Goal: Register for event/course

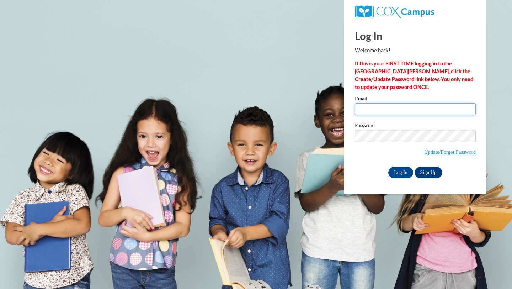
click at [389, 111] on input "Email" at bounding box center [415, 109] width 121 height 12
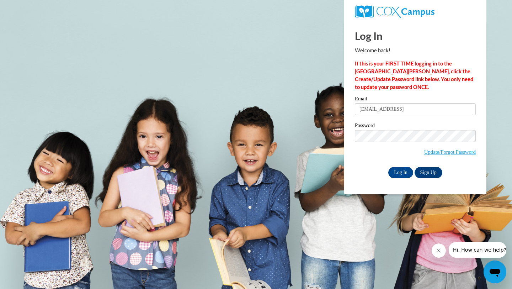
type input "[EMAIL_ADDRESS][DOMAIN_NAME]"
click at [404, 174] on input "Log In" at bounding box center [400, 172] width 25 height 11
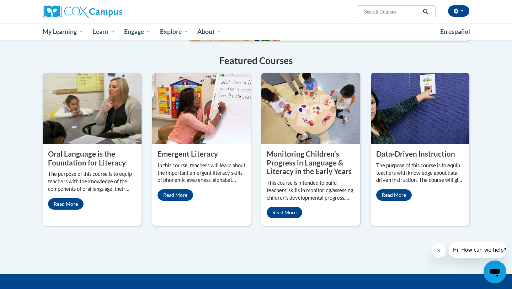
scroll to position [550, 0]
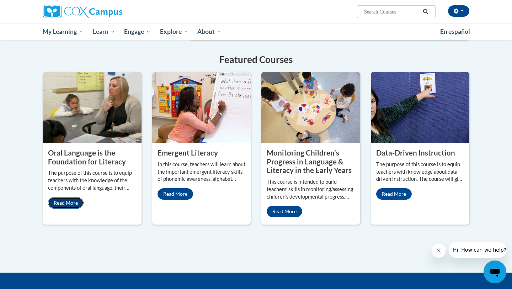
click at [76, 197] on link "Read More" at bounding box center [66, 202] width 36 height 11
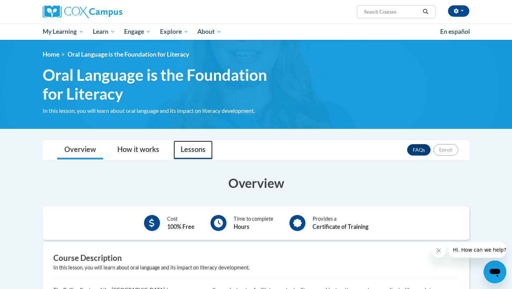
click at [176, 155] on link "Lessons" at bounding box center [193, 150] width 39 height 19
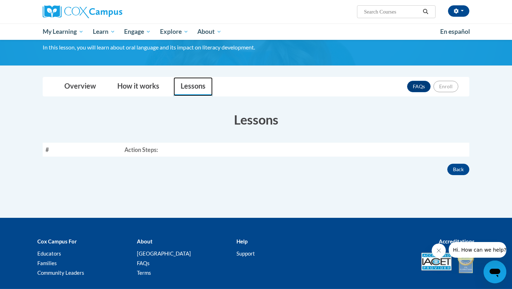
scroll to position [67, 0]
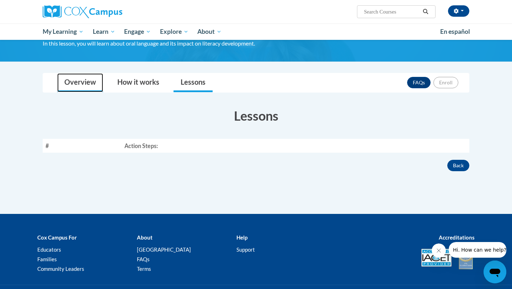
click at [93, 81] on link "Overview" at bounding box center [80, 82] width 46 height 19
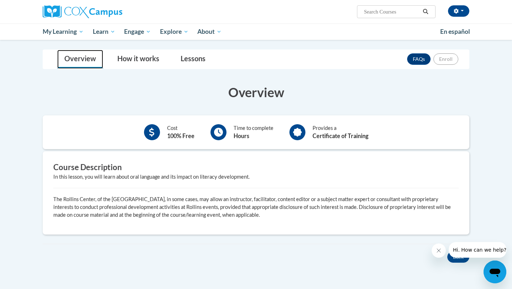
scroll to position [77, 0]
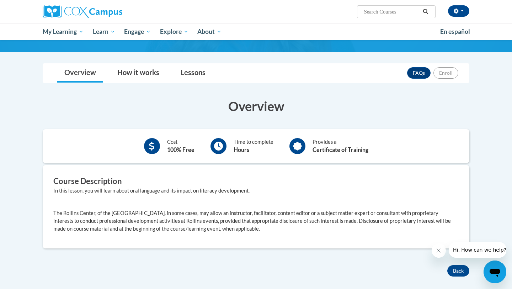
click at [255, 133] on div "Cost 100% Free Time to complete Hours Provides a Certificate of Training" at bounding box center [256, 146] width 427 height 34
click at [237, 102] on h3 "Overview" at bounding box center [256, 106] width 427 height 18
click at [142, 71] on link "How it works" at bounding box center [138, 73] width 56 height 19
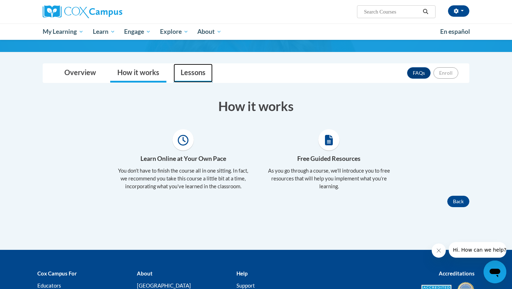
click at [185, 70] on link "Lessons" at bounding box center [193, 73] width 39 height 19
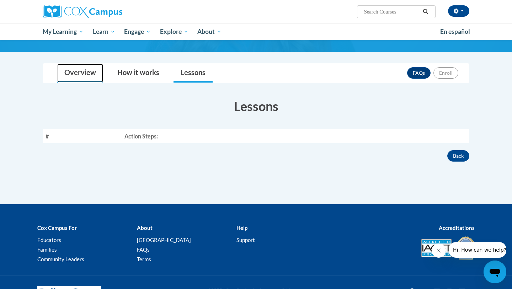
click at [79, 75] on link "Overview" at bounding box center [80, 73] width 46 height 19
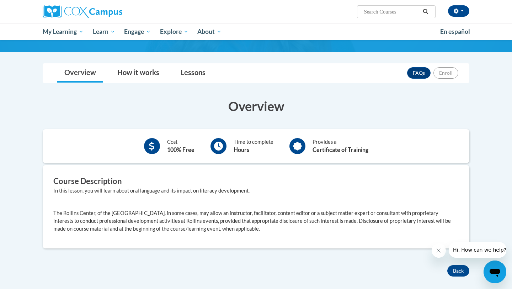
click at [158, 146] on div at bounding box center [152, 146] width 16 height 16
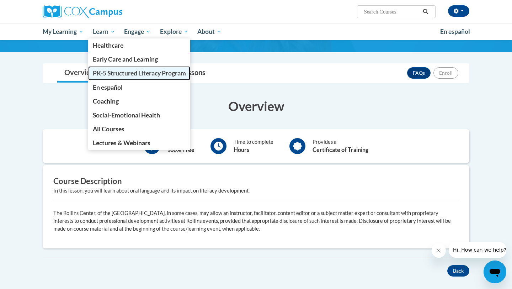
click at [107, 75] on span "PK-5 Structured Literacy Program" at bounding box center [139, 72] width 93 height 7
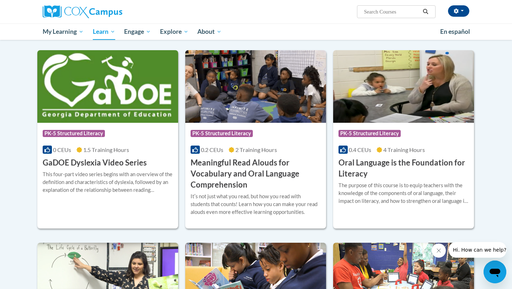
scroll to position [393, 0]
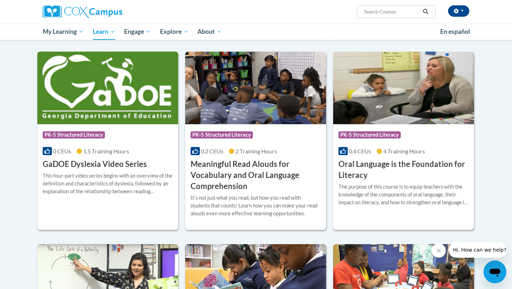
click at [351, 184] on div "The purpose of this course is to equip teachers with the knowledge of the compo…" at bounding box center [404, 194] width 130 height 23
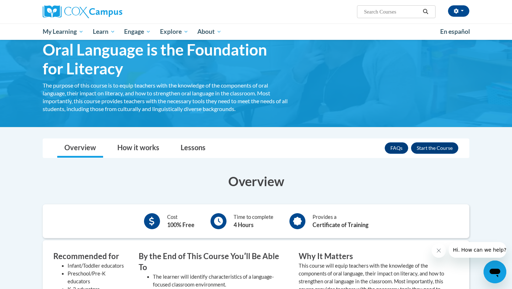
scroll to position [26, 0]
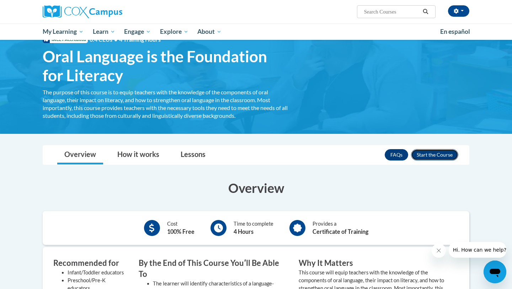
click at [435, 151] on button "Enroll" at bounding box center [434, 154] width 47 height 11
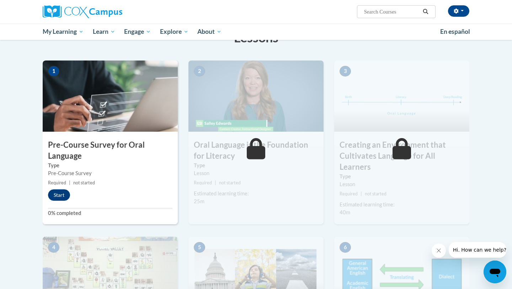
scroll to position [133, 0]
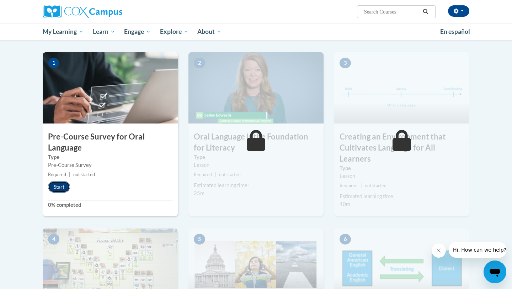
click at [63, 187] on button "Start" at bounding box center [59, 186] width 22 height 11
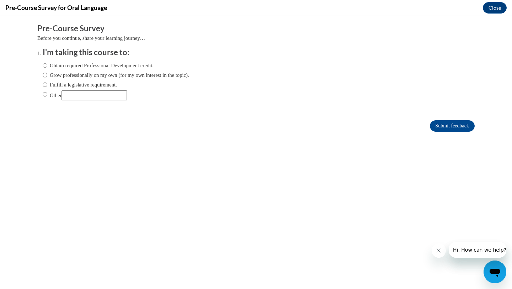
scroll to position [0, 0]
click at [53, 95] on label "Other" at bounding box center [85, 95] width 84 height 10
click at [47, 95] on input "Other" at bounding box center [45, 94] width 5 height 8
radio input "true"
click at [80, 95] on input "Other" at bounding box center [94, 95] width 65 height 10
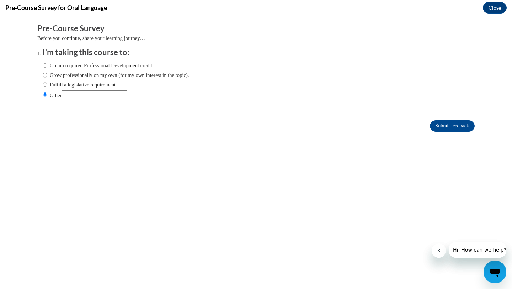
click at [53, 62] on label "Obtain required Professional Development credit." at bounding box center [98, 66] width 111 height 8
click at [47, 62] on input "Obtain required Professional Development credit." at bounding box center [45, 66] width 5 height 8
radio input "true"
click at [440, 123] on input "Submit feedback" at bounding box center [452, 125] width 45 height 11
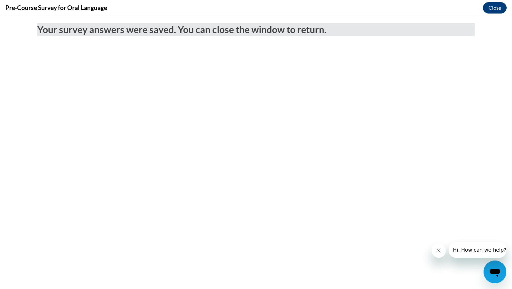
click at [482, 9] on div "Pre-Course Survey for Oral Language Close" at bounding box center [256, 8] width 512 height 16
click at [494, 10] on button "Close" at bounding box center [495, 7] width 24 height 11
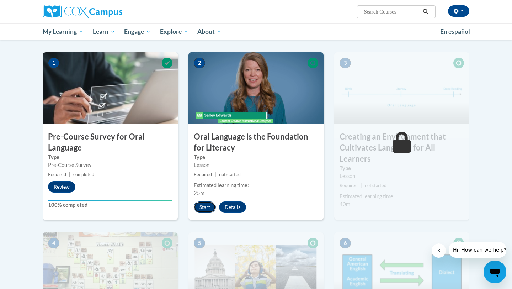
click at [206, 209] on button "Start" at bounding box center [205, 206] width 22 height 11
